Goal: Find specific page/section: Find specific page/section

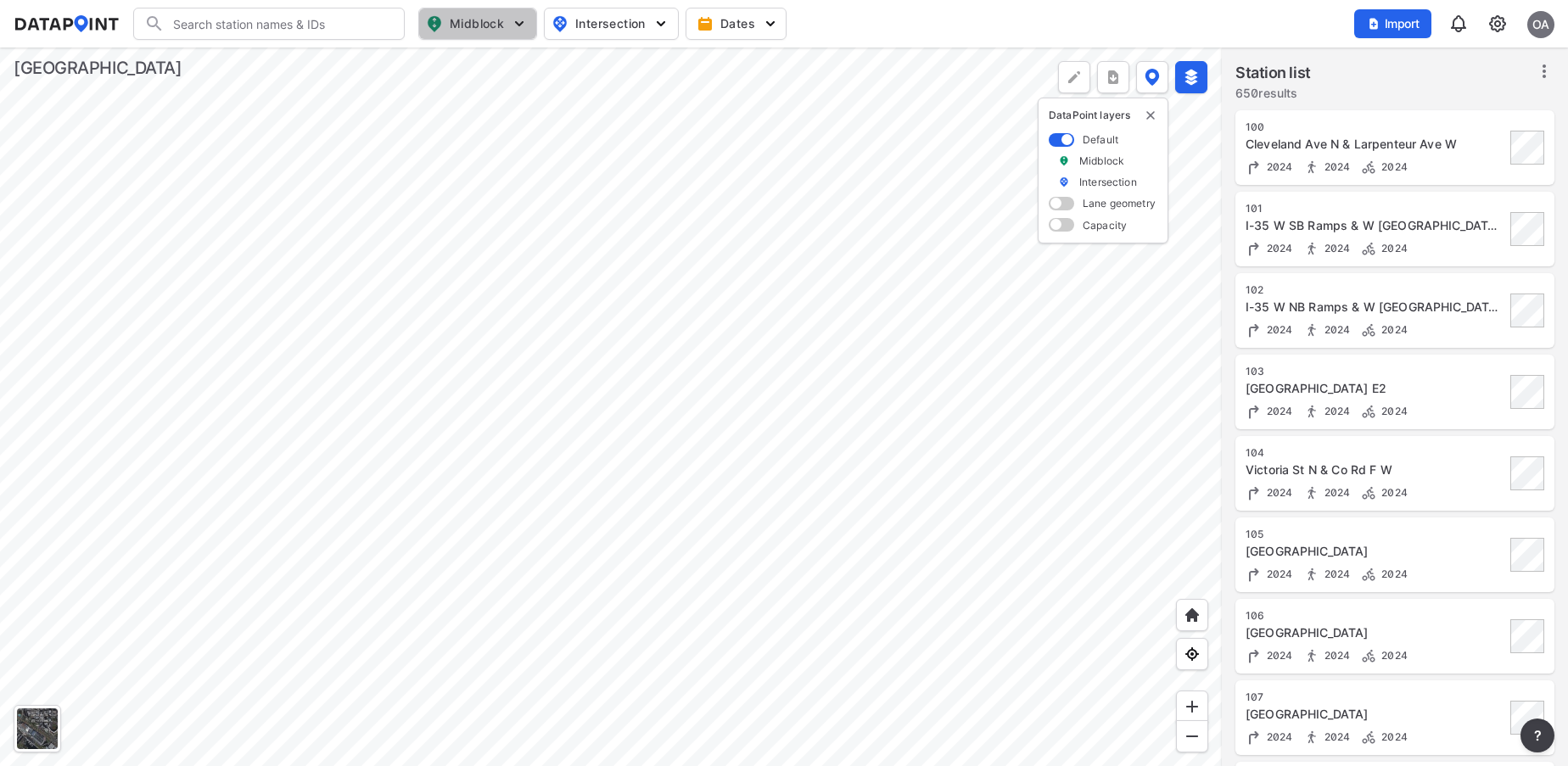
click at [492, 13] on button "Midblock" at bounding box center [478, 23] width 119 height 32
click at [383, 118] on input "Vehicle speed" at bounding box center [381, 124] width 17 height 17
checkbox input "true"
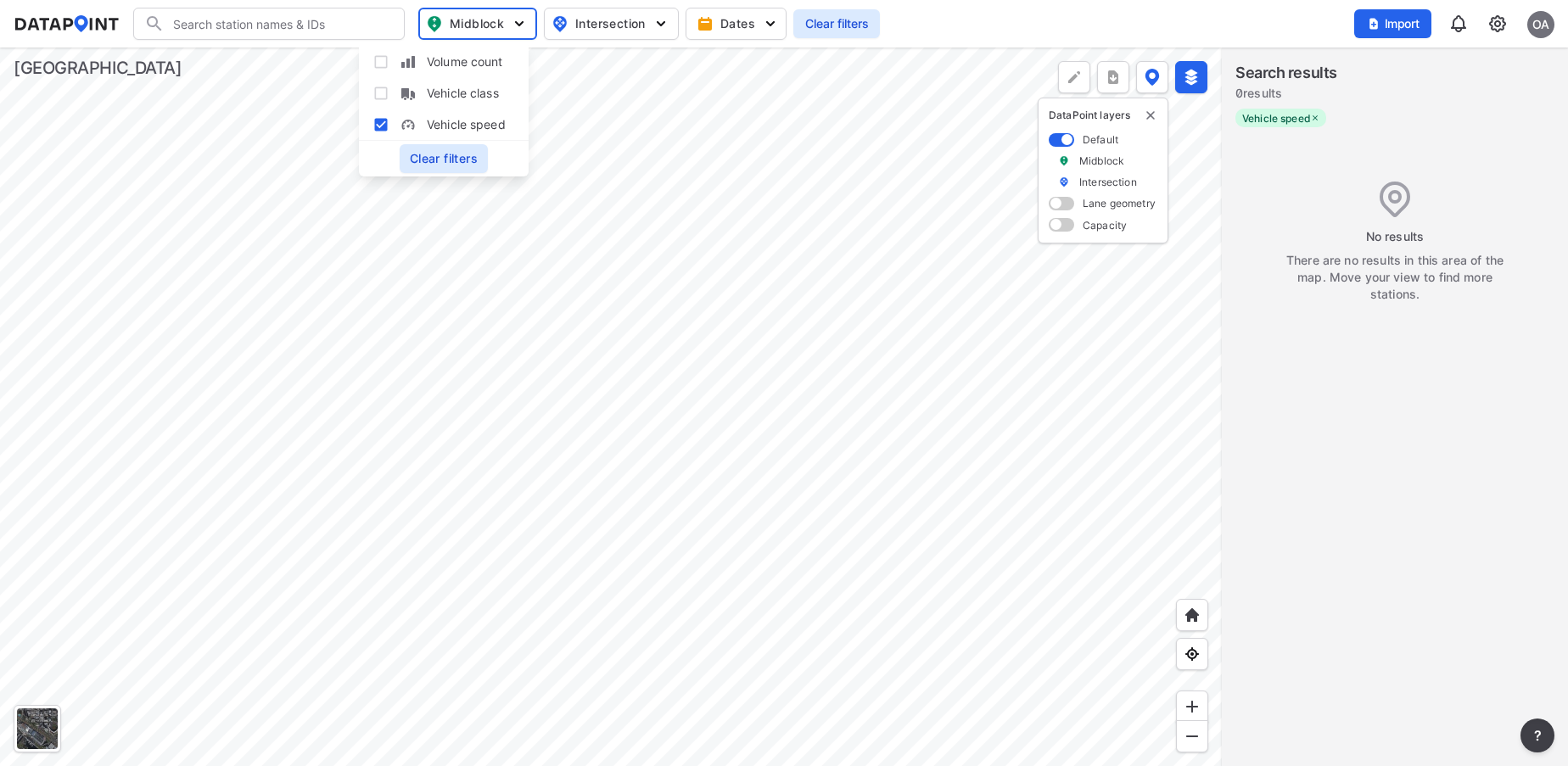
click at [833, 671] on div at bounding box center [610, 407] width 1221 height 718
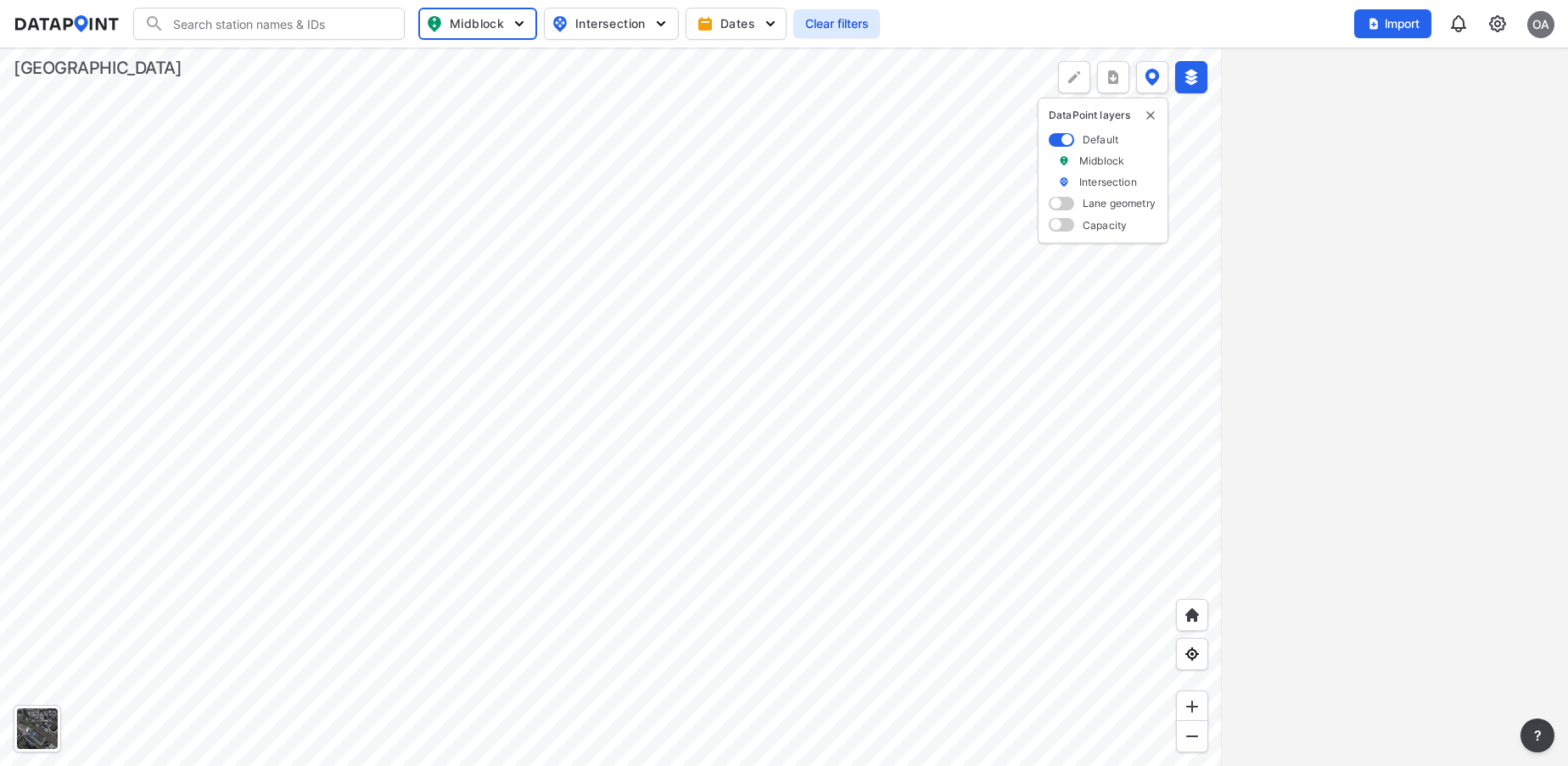
click at [630, 460] on div at bounding box center [610, 407] width 1221 height 718
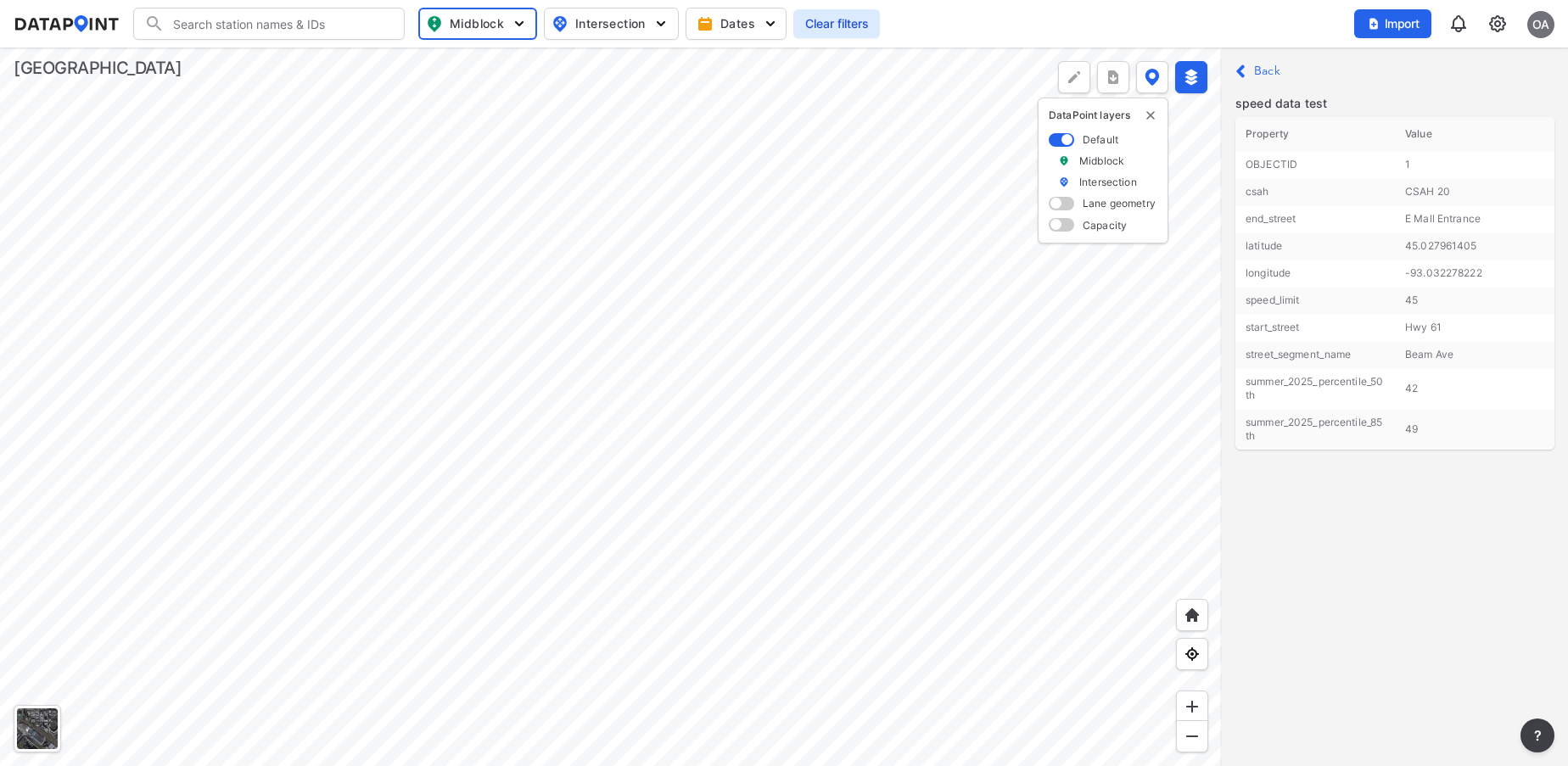
click at [1170, 292] on div at bounding box center [610, 407] width 1221 height 718
click at [803, 77] on div at bounding box center [610, 407] width 1221 height 718
click at [328, 292] on div at bounding box center [610, 407] width 1221 height 718
click at [1264, 68] on label "Back" at bounding box center [1266, 71] width 26 height 12
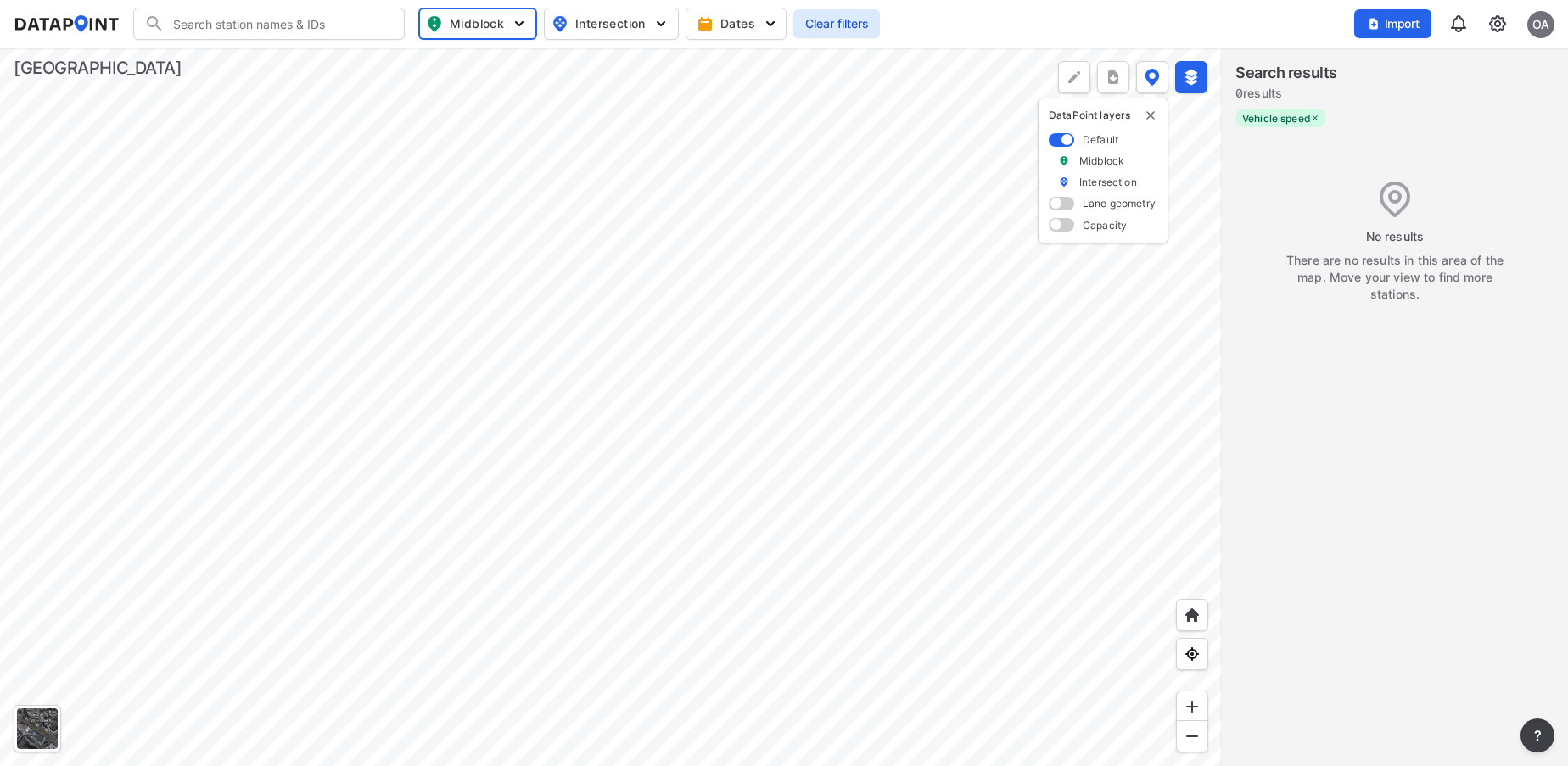
click at [743, 317] on div at bounding box center [610, 407] width 1221 height 718
